Goal: Task Accomplishment & Management: Complete application form

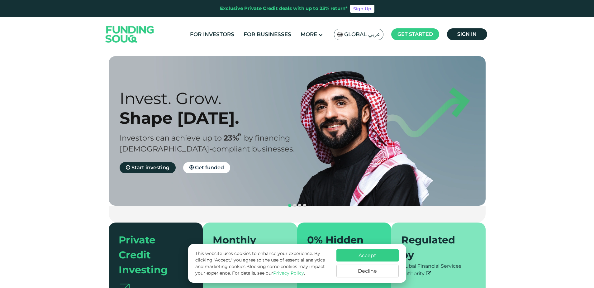
click at [382, 255] on button "Accept" at bounding box center [367, 255] width 62 height 12
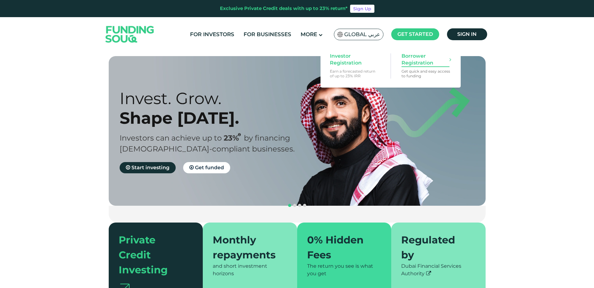
click at [411, 54] on span "Borrower Registration" at bounding box center [425, 60] width 48 height 14
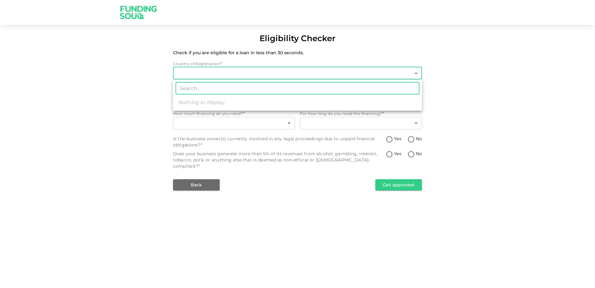
click at [256, 69] on body "Eligibility Checker Check if you are eligible for a loan in less than 30 second…" at bounding box center [297, 144] width 595 height 288
type input "1"
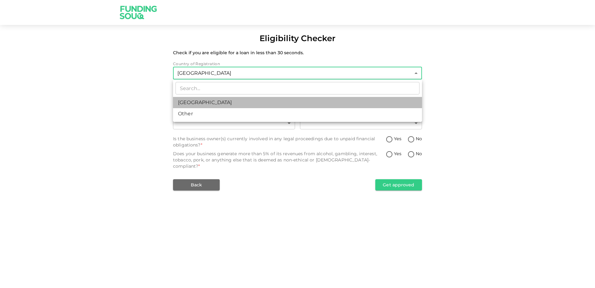
click at [227, 101] on li "United Arab Emirates" at bounding box center [297, 102] width 249 height 11
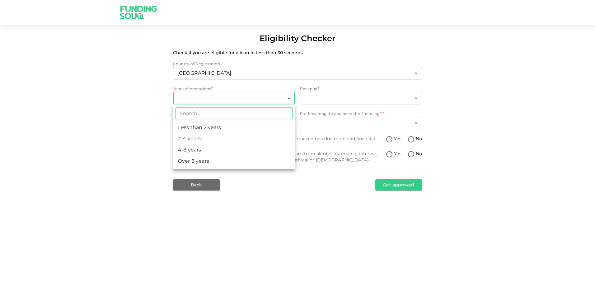
click at [227, 93] on body "Eligibility Checker Check if you are eligible for a loan in less than 30 second…" at bounding box center [297, 144] width 595 height 288
click at [197, 145] on li "4-8 years" at bounding box center [234, 149] width 122 height 11
type input "3"
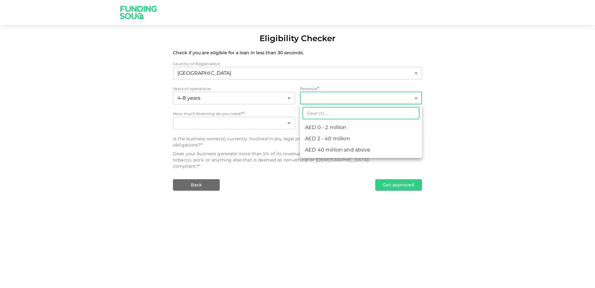
click at [320, 92] on body "Eligibility Checker Check if you are eligible for a loan in less than 30 second…" at bounding box center [297, 144] width 595 height 288
click at [323, 137] on li "AED 2 - 40 million" at bounding box center [361, 138] width 122 height 11
type input "2"
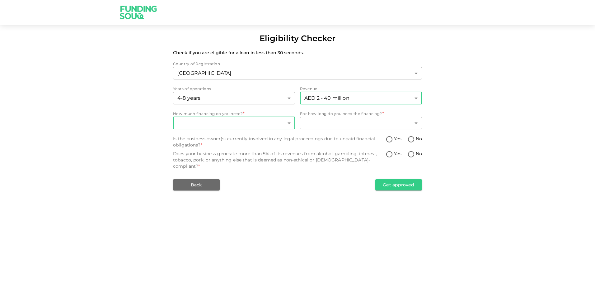
click at [264, 116] on body "Eligibility Checker Check if you are eligible for a loan in less than 30 second…" at bounding box center [297, 144] width 595 height 288
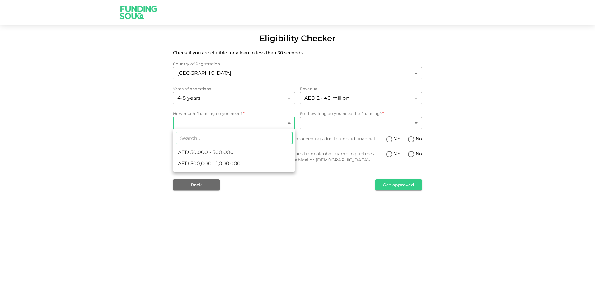
click at [219, 163] on span "AED 500,000 - 1,000,000" at bounding box center [209, 163] width 63 height 7
type input "2"
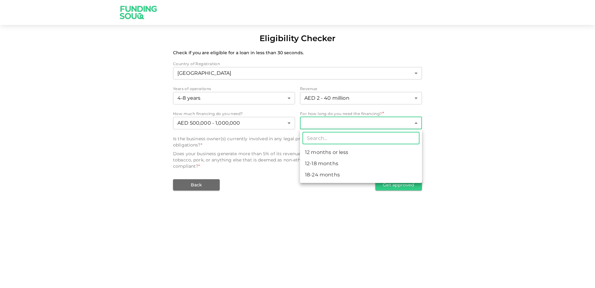
click at [368, 123] on body "Eligibility Checker Check if you are eligible for a loan in less than 30 second…" at bounding box center [297, 144] width 595 height 288
click at [331, 154] on li "12 months or less" at bounding box center [361, 152] width 122 height 11
type input "1"
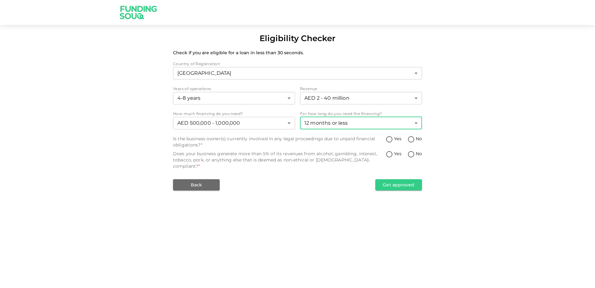
click at [415, 139] on input "No" at bounding box center [410, 139] width 9 height 8
radio input "true"
click at [412, 154] on input "No" at bounding box center [410, 154] width 9 height 8
radio input "true"
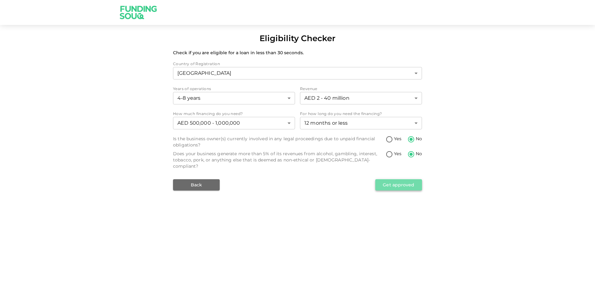
click at [404, 179] on button "Get approved" at bounding box center [398, 184] width 47 height 11
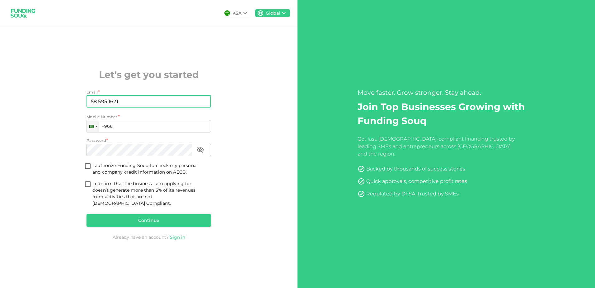
click at [129, 101] on input "58 595 1621" at bounding box center [146, 101] width 118 height 12
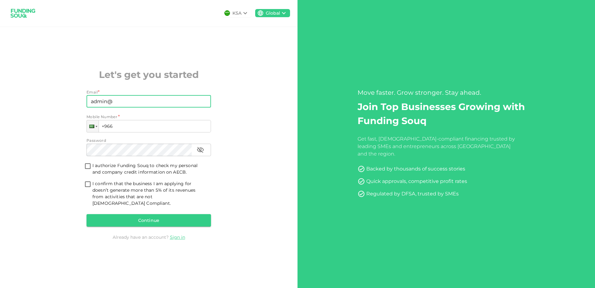
type input "admin@centennialsolution.com"
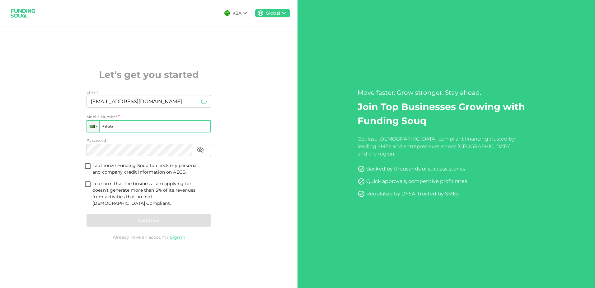
click at [132, 129] on input "+966" at bounding box center [149, 126] width 124 height 12
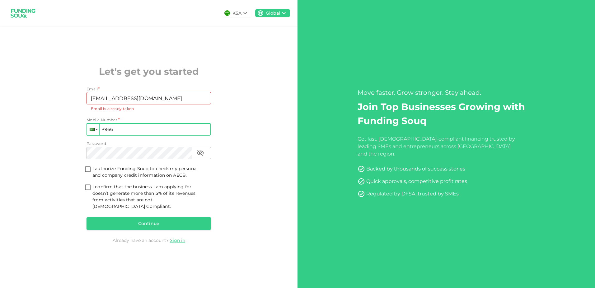
click at [94, 129] on div at bounding box center [93, 129] width 12 height 11
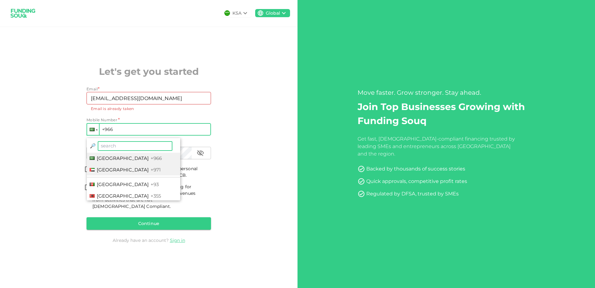
click at [100, 170] on span "United Arab Emirates" at bounding box center [123, 170] width 52 height 6
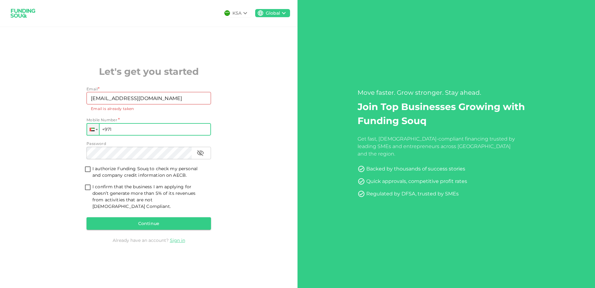
click at [129, 131] on input "+971" at bounding box center [149, 129] width 124 height 12
type input "+971 585 951 621"
click at [86, 174] on input "I authorize Funding Souq to check my personal and company credit information on…" at bounding box center [87, 169] width 9 height 8
checkbox input "true"
click at [89, 190] on input "I confirm that the business I am applying for doesn’t generate more than 5% of …" at bounding box center [87, 187] width 9 height 8
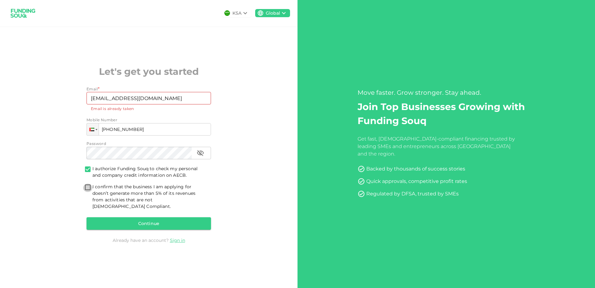
checkbox input "true"
click at [118, 224] on button "Continue" at bounding box center [149, 223] width 124 height 12
click at [145, 221] on button "Continue" at bounding box center [149, 223] width 124 height 12
click at [144, 220] on button "Continue" at bounding box center [149, 223] width 124 height 12
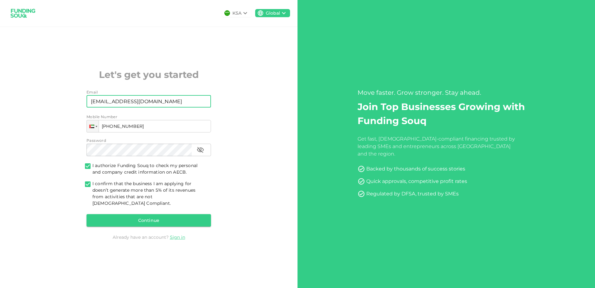
drag, startPoint x: 174, startPoint y: 100, endPoint x: -1, endPoint y: 115, distance: 175.9
click at [0, 115] on html "Move faster. Grow stronger. Stay ahead. Join Top Businesses Growing with Fundin…" at bounding box center [297, 144] width 595 height 288
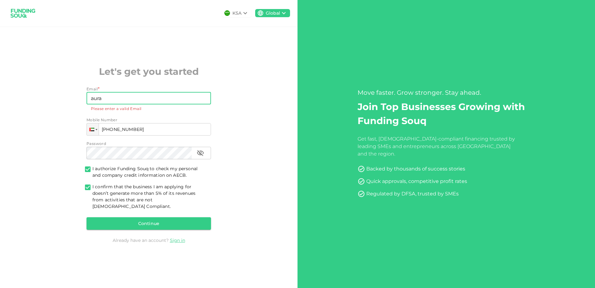
type input "aurabr3@gmail.com"
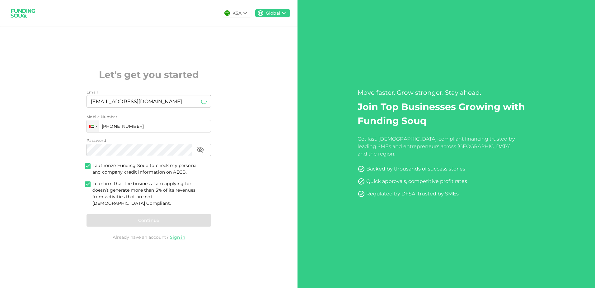
click at [150, 214] on div "Continue" at bounding box center [149, 220] width 124 height 12
click at [127, 219] on button "Continue" at bounding box center [149, 220] width 124 height 12
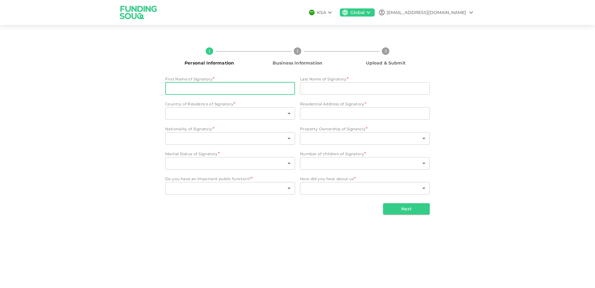
click at [235, 91] on input "First Name of Signatory" at bounding box center [230, 88] width 130 height 12
type input "ABDUL"
type input "SHAIKH"
type input "United Arab Emirates"
type input "Jumeirah beach residence BLUE BEACH TOWER"
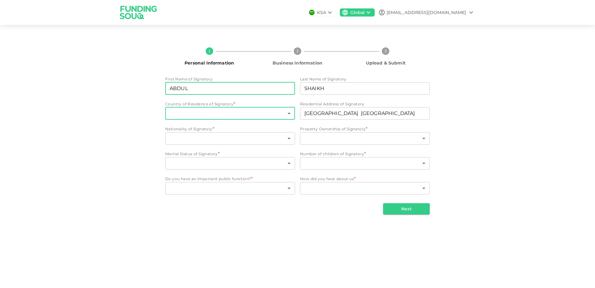
click at [270, 110] on body "KSA Global aurabr3@gmail.com 1 Personal Information 2 Business Information 3 Up…" at bounding box center [297, 144] width 595 height 288
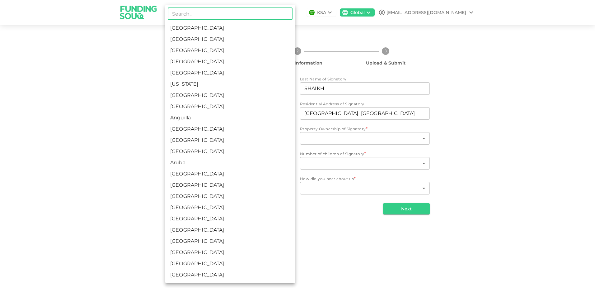
click at [210, 45] on li "United Arab Emirates" at bounding box center [230, 39] width 130 height 11
type input "2"
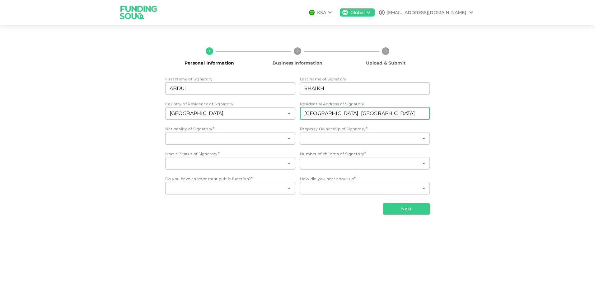
click at [348, 110] on input "Jumeirah beach residence BLUE BEACH TOWER" at bounding box center [365, 113] width 130 height 12
click at [274, 133] on body "KSA Global aurabr3@gmail.com 1 Personal Information 2 Business Information 3 Up…" at bounding box center [297, 144] width 595 height 288
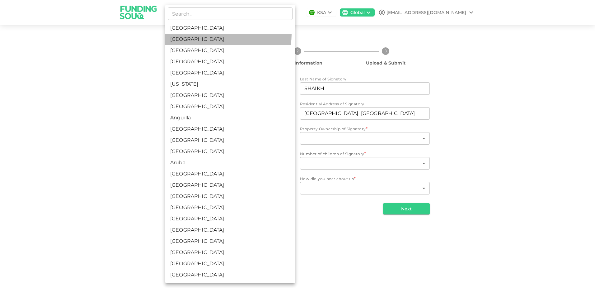
click at [227, 35] on li "United Arab Emirates" at bounding box center [230, 39] width 130 height 11
type input "2"
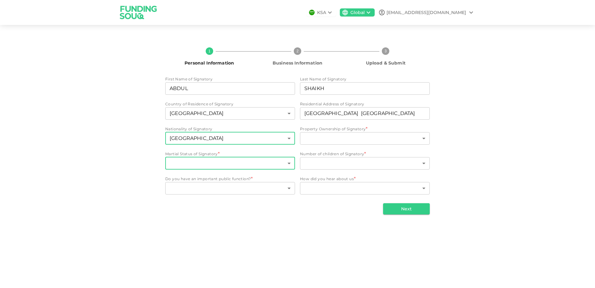
click at [214, 166] on body "KSA Global aurabr3@gmail.com 1 Personal Information 2 Business Information 3 Up…" at bounding box center [297, 144] width 595 height 288
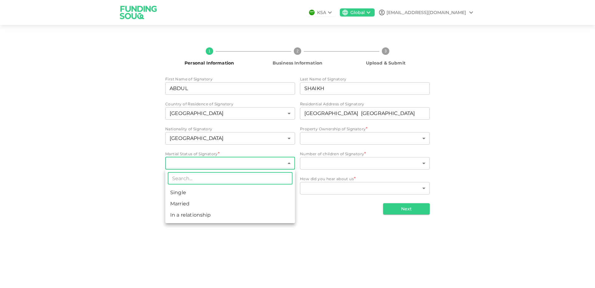
click at [217, 205] on li "Married" at bounding box center [230, 203] width 130 height 11
type input "2"
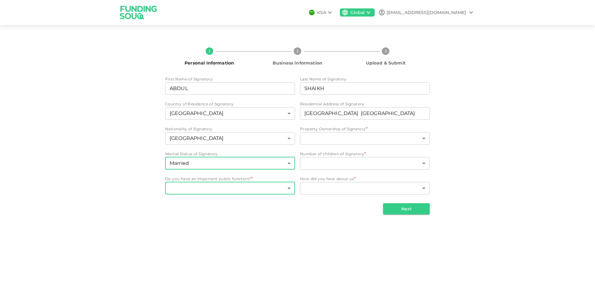
click at [224, 186] on body "KSA Global aurabr3@gmail.com 1 Personal Information 2 Business Information 3 Up…" at bounding box center [297, 144] width 595 height 288
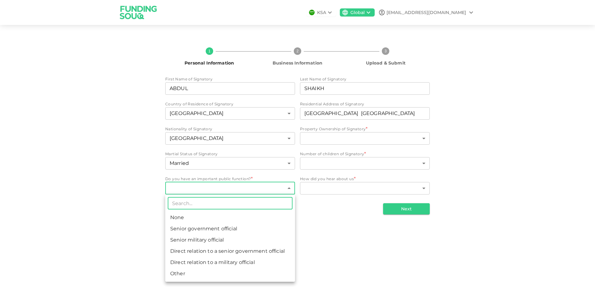
click at [243, 219] on li "None" at bounding box center [230, 217] width 130 height 11
type input "1"
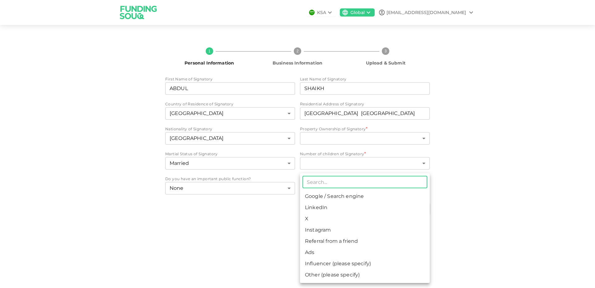
click at [345, 190] on body "KSA Global aurabr3@gmail.com 1 Personal Information 2 Business Information 3 Up…" at bounding box center [297, 144] width 595 height 288
click at [350, 212] on li "LinkedIn" at bounding box center [365, 207] width 130 height 11
type input "3"
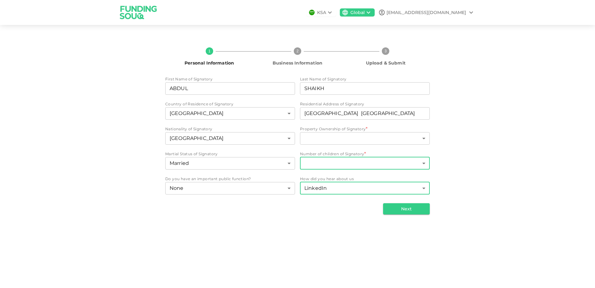
click at [364, 162] on body "KSA Global aurabr3@gmail.com 1 Personal Information 2 Business Information 3 Up…" at bounding box center [297, 144] width 595 height 288
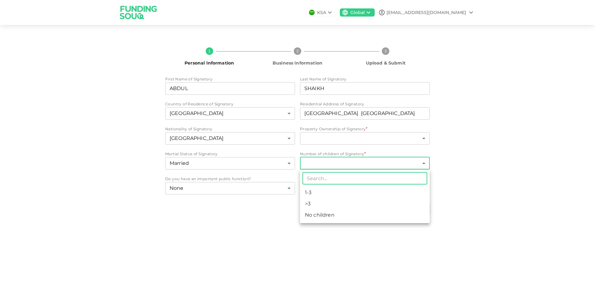
click at [358, 194] on li "1-3" at bounding box center [365, 192] width 130 height 11
type input "1"
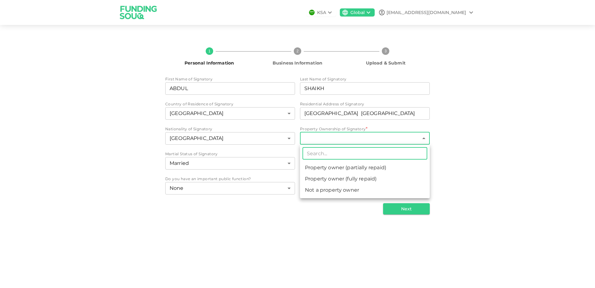
click at [349, 140] on body "KSA Global aurabr3@gmail.com 1 Personal Information 2 Business Information 3 Up…" at bounding box center [297, 144] width 595 height 288
click at [362, 192] on li "Not a property owner" at bounding box center [365, 189] width 130 height 11
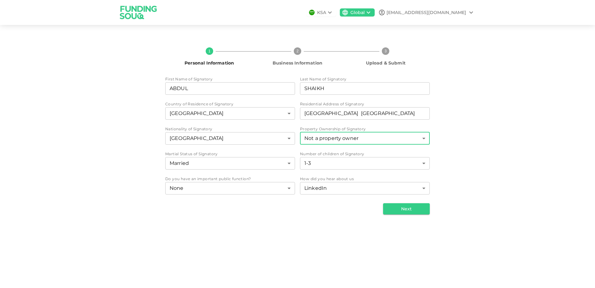
click at [362, 133] on body "KSA Global aurabr3@gmail.com 1 Personal Information 2 Business Information 3 Up…" at bounding box center [297, 144] width 595 height 288
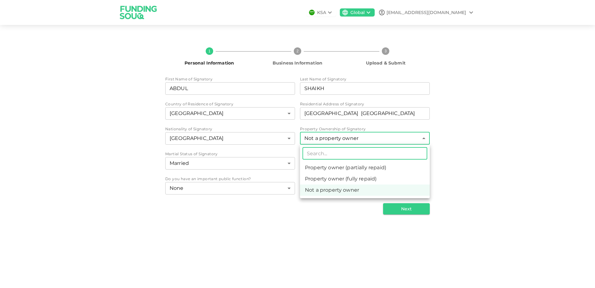
click at [352, 179] on li "Property owner (fully repaid)" at bounding box center [365, 178] width 130 height 11
type input "2"
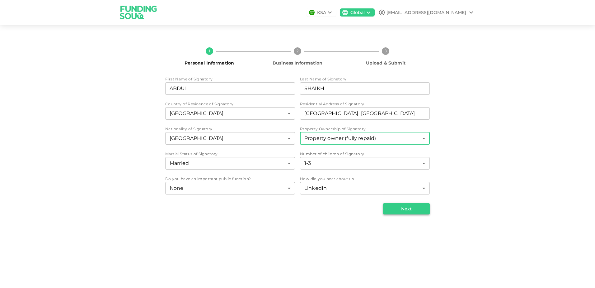
click at [406, 214] on button "Next" at bounding box center [406, 208] width 47 height 11
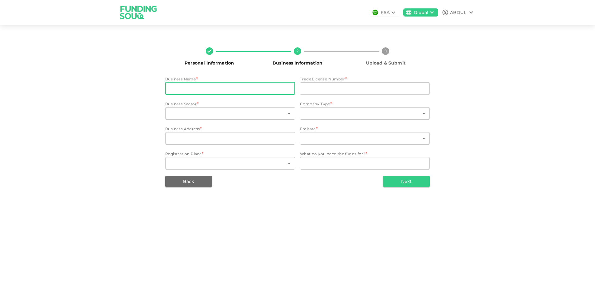
click at [204, 90] on input "businessName" at bounding box center [230, 88] width 130 height 12
type input "centennial"
click at [310, 86] on input "tradeLicenseNumber" at bounding box center [365, 88] width 130 height 12
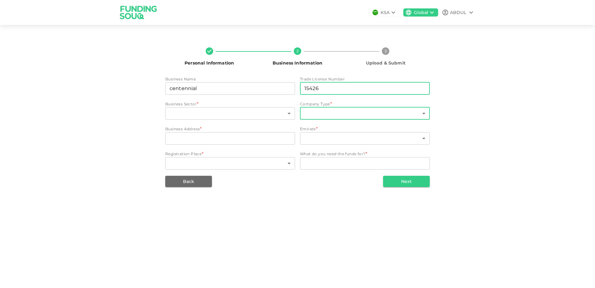
type input "15426"
click at [347, 114] on body "KSA Global ABDUL Personal Information 2 Business Information 3 Upload & Submit …" at bounding box center [297, 144] width 595 height 288
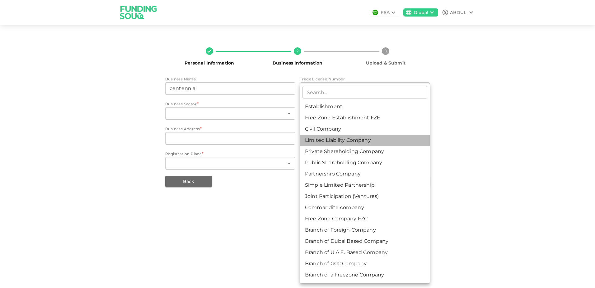
click at [351, 140] on li "Limited Liability Company" at bounding box center [365, 139] width 130 height 11
type input "4"
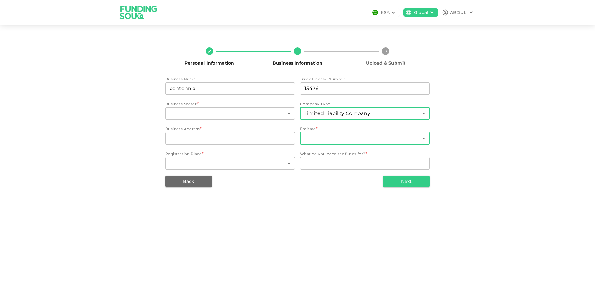
click at [349, 136] on body "KSA Global ABDUL Personal Information 2 Business Information 3 Upload & Submit …" at bounding box center [297, 144] width 595 height 288
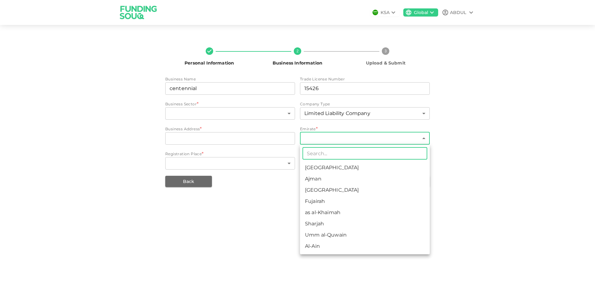
click at [354, 192] on li "Dubai" at bounding box center [365, 189] width 130 height 11
type input "3"
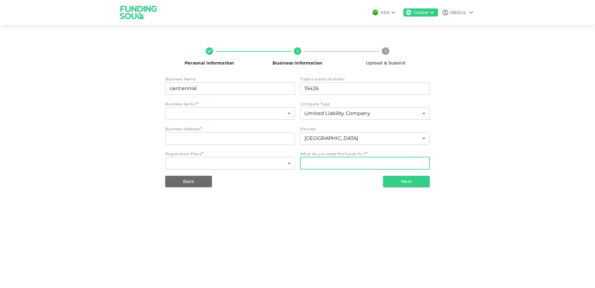
click at [360, 164] on textarea "WhatDoYouNeedFundsFor" at bounding box center [364, 162] width 121 height 7
type textarea "expansion"
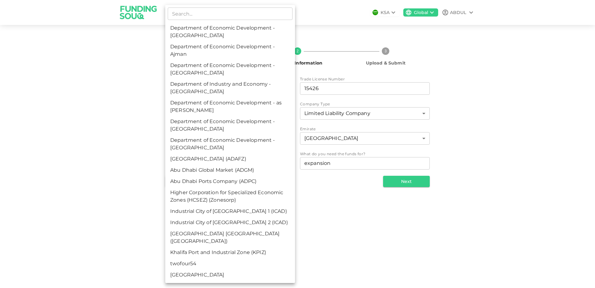
click at [218, 164] on body "KSA Global ABDUL Personal Information 2 Business Information 3 Upload & Submit …" at bounding box center [297, 144] width 595 height 288
click at [254, 74] on li "Department of Economic Development - Dubai" at bounding box center [230, 69] width 130 height 19
type input "3"
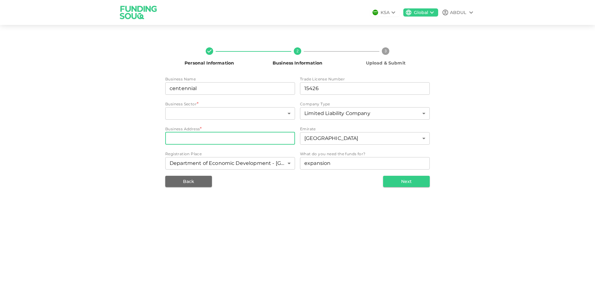
click at [215, 135] on input "businessAddress" at bounding box center [230, 138] width 130 height 12
click at [184, 137] on input "3705 concord tower" at bounding box center [230, 138] width 130 height 12
type input "concord tower"
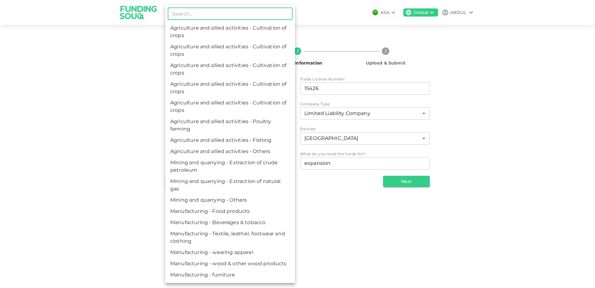
click at [261, 115] on body "KSA Global ABDUL Personal Information 2 Business Information 3 Upload & Submit …" at bounding box center [297, 144] width 595 height 288
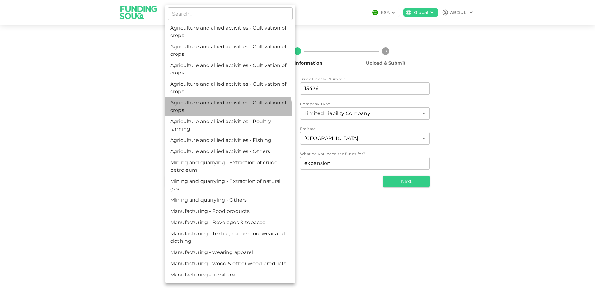
click at [227, 111] on li "Agriculture and allied activities - Cultivation of crops" at bounding box center [230, 106] width 130 height 19
type input "5"
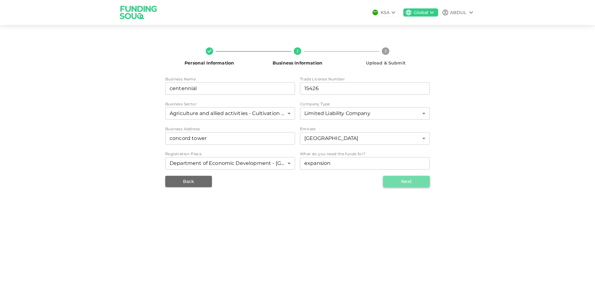
click at [418, 182] on button "Next" at bounding box center [406, 181] width 47 height 11
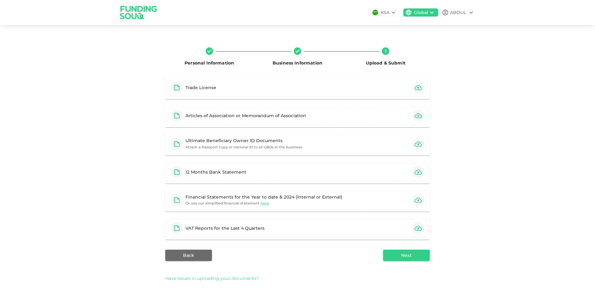
click at [247, 277] on span "Have issues in uploading your documents?" at bounding box center [212, 278] width 94 height 7
click at [246, 281] on span "Have issues in uploading your documents?" at bounding box center [212, 280] width 94 height 7
click at [233, 279] on span "Have issues in uploading your documents?" at bounding box center [212, 278] width 94 height 7
click at [235, 279] on span "Have issues in uploading your documents?" at bounding box center [212, 280] width 94 height 7
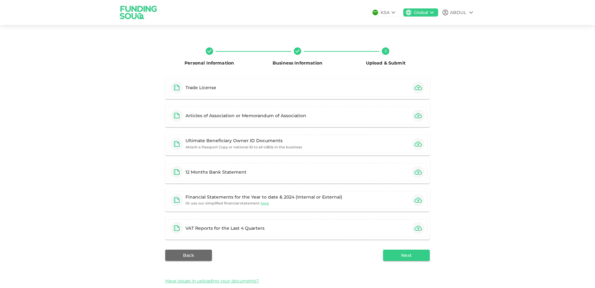
click at [381, 21] on div "KSA Global ABDUL" at bounding box center [297, 12] width 355 height 25
click at [382, 13] on div "KSA" at bounding box center [385, 12] width 9 height 7
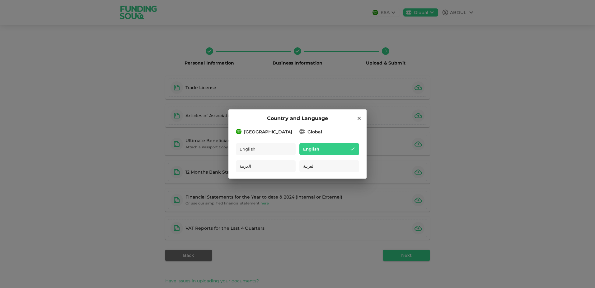
click at [358, 117] on icon at bounding box center [359, 118] width 6 height 6
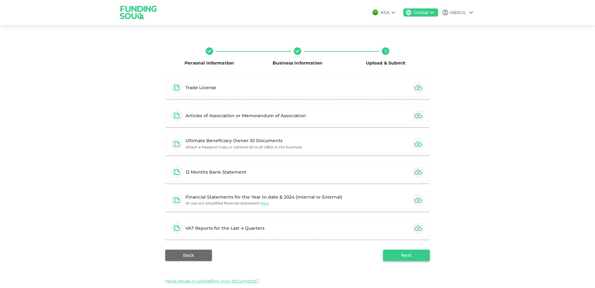
click at [398, 252] on button "Next" at bounding box center [406, 254] width 47 height 11
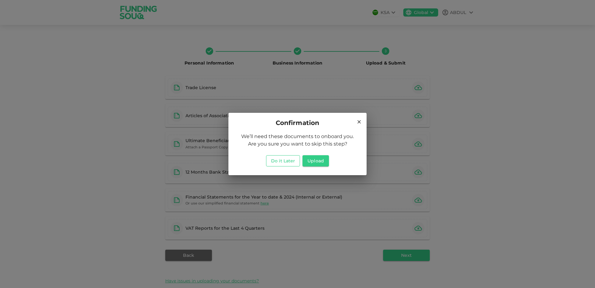
click at [288, 162] on button "Do it Later" at bounding box center [283, 160] width 34 height 11
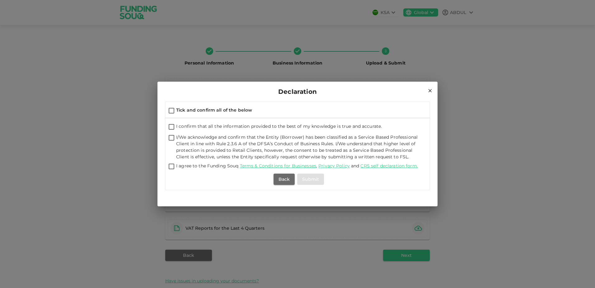
click at [171, 111] on input "Tick and confirm all of the below" at bounding box center [171, 111] width 9 height 8
checkbox input "true"
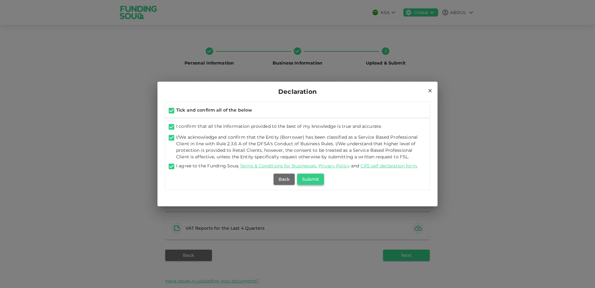
click at [323, 179] on button "Submit" at bounding box center [310, 178] width 27 height 11
